Goal: Task Accomplishment & Management: Manage account settings

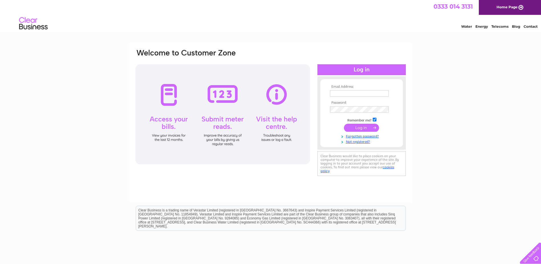
click at [362, 94] on input "text" at bounding box center [359, 93] width 59 height 6
type input "braesidenursery@hotmail.com"
click at [344, 124] on input "submit" at bounding box center [361, 128] width 35 height 8
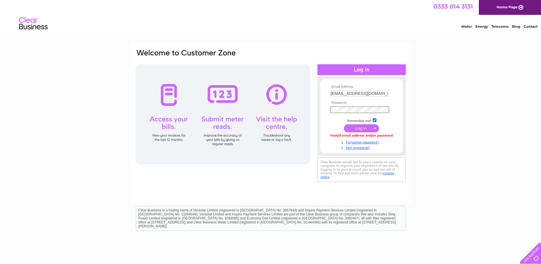
click at [344, 124] on input "submit" at bounding box center [361, 128] width 35 height 8
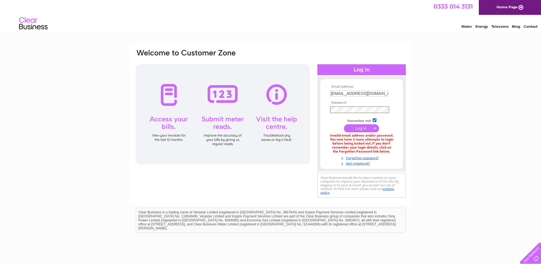
click at [344, 124] on input "submit" at bounding box center [361, 128] width 35 height 8
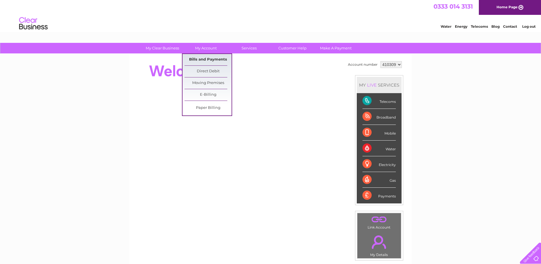
click at [199, 60] on link "Bills and Payments" at bounding box center [208, 59] width 47 height 11
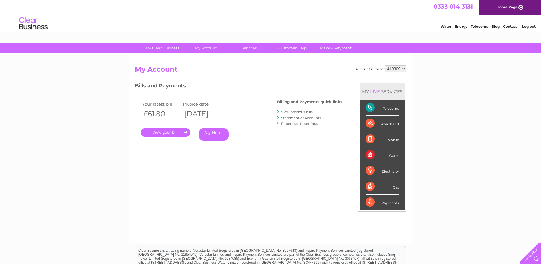
click at [171, 132] on link "." at bounding box center [166, 132] width 50 height 8
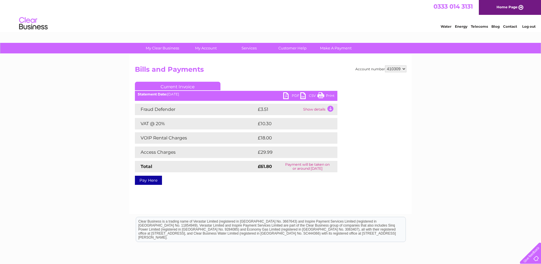
click at [292, 94] on link "PDF" at bounding box center [291, 96] width 17 height 8
click at [531, 25] on link "Log out" at bounding box center [528, 26] width 13 height 4
